Goal: Find contact information: Find contact information

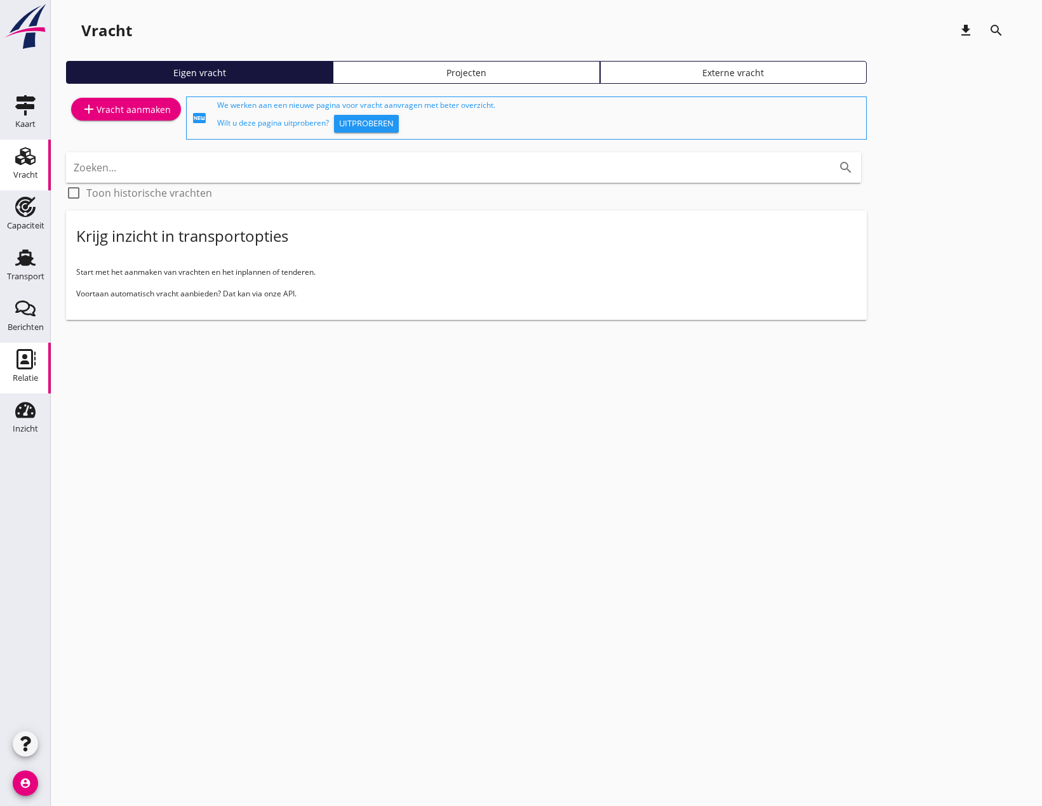
click at [25, 364] on use at bounding box center [26, 359] width 19 height 20
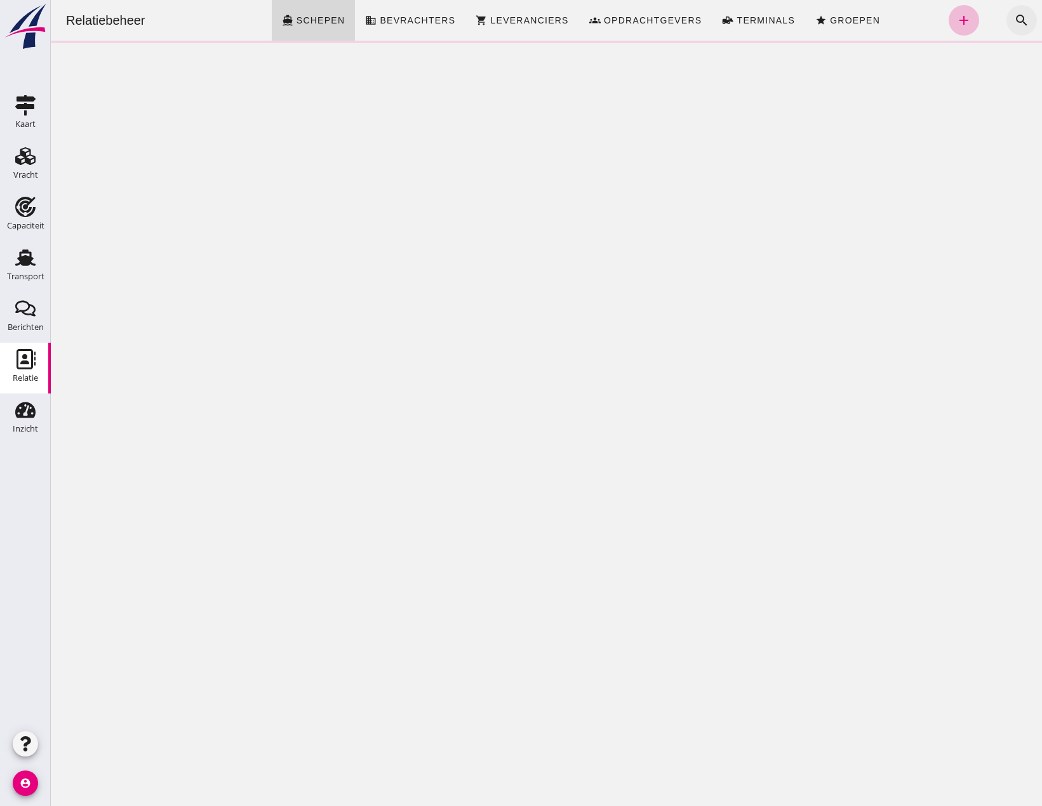
click at [1014, 15] on icon "search" at bounding box center [1021, 20] width 15 height 15
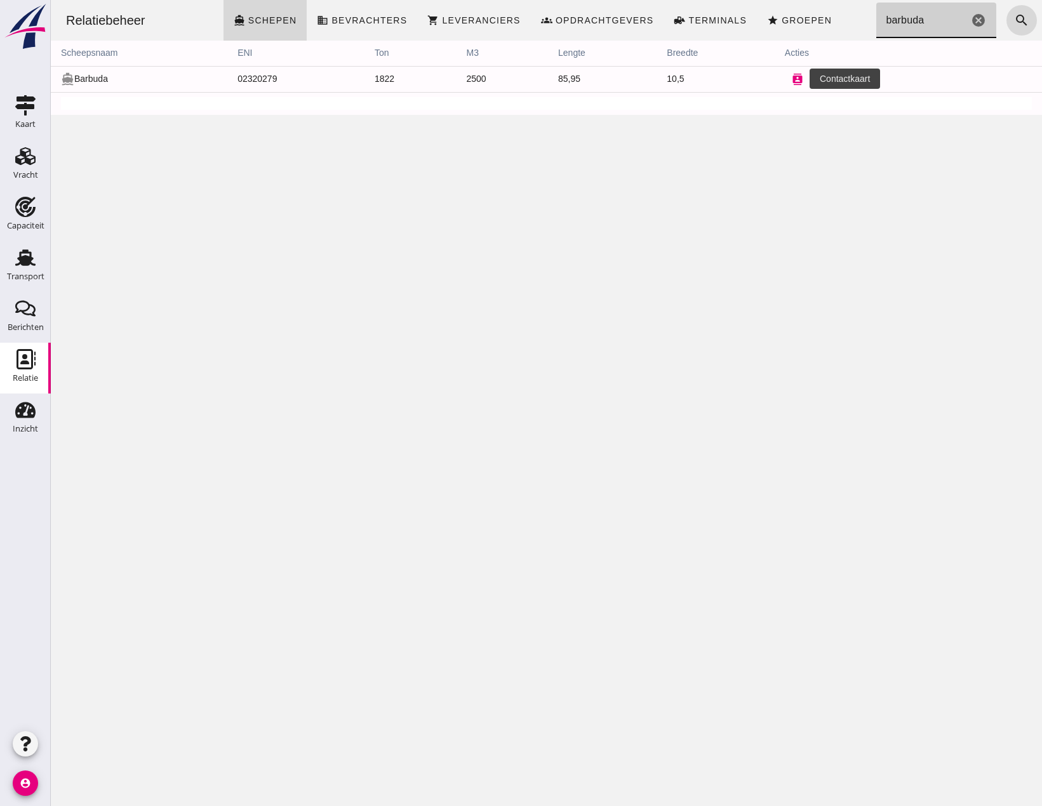
type input "barbuda"
click at [792, 79] on icon "contacts" at bounding box center [797, 79] width 11 height 11
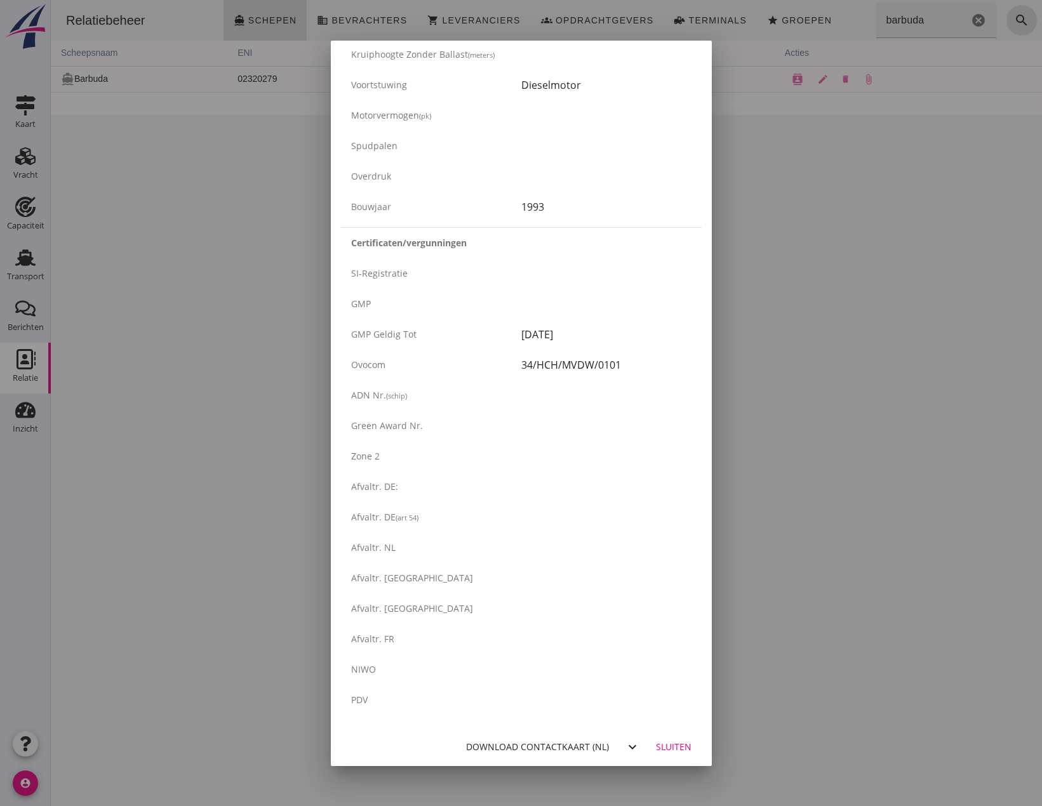
scroll to position [1853, 0]
click at [543, 743] on div "Download contactkaart (nl)" at bounding box center [537, 744] width 143 height 13
click at [670, 740] on div "Sluiten" at bounding box center [674, 744] width 36 height 13
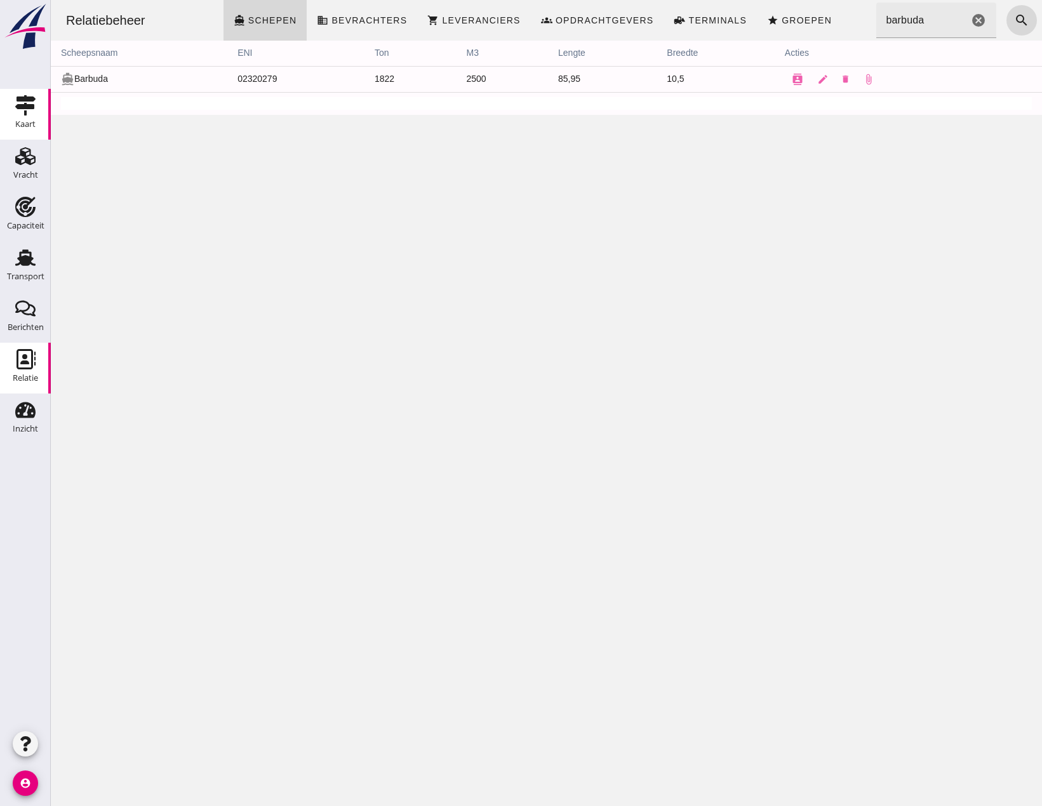
click at [17, 116] on div "Kaart" at bounding box center [25, 125] width 20 height 18
